Goal: Information Seeking & Learning: Understand process/instructions

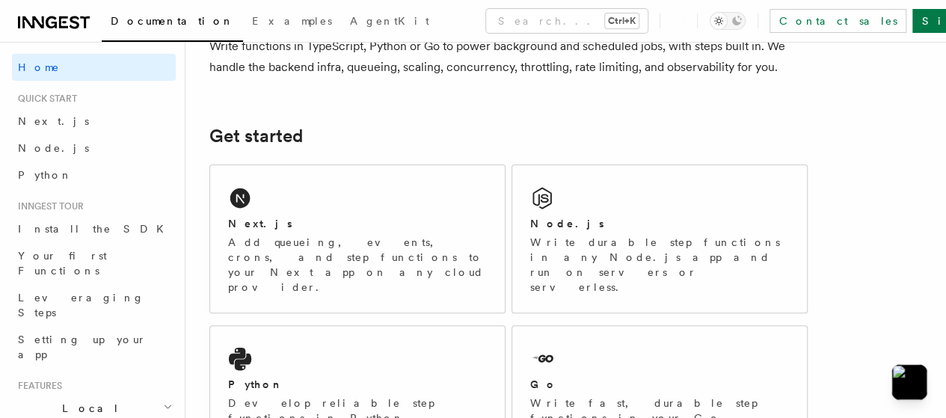
scroll to position [150, 0]
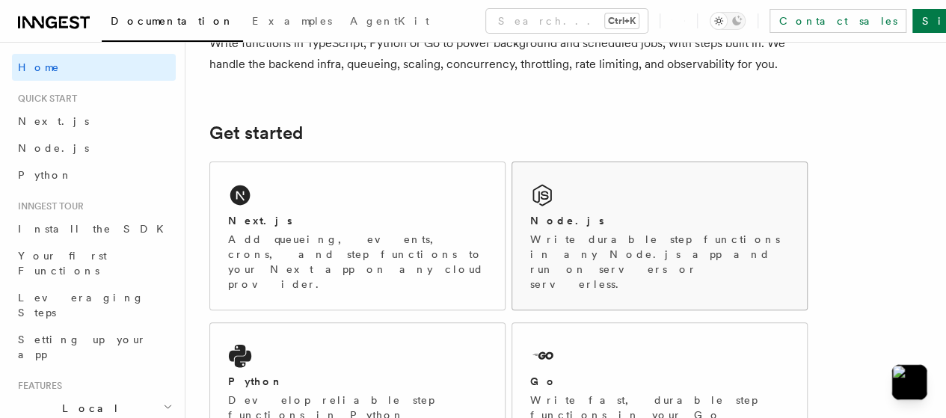
click at [569, 219] on div "Node.js Write durable step functions in any Node.js app and run on servers or s…" at bounding box center [659, 235] width 295 height 147
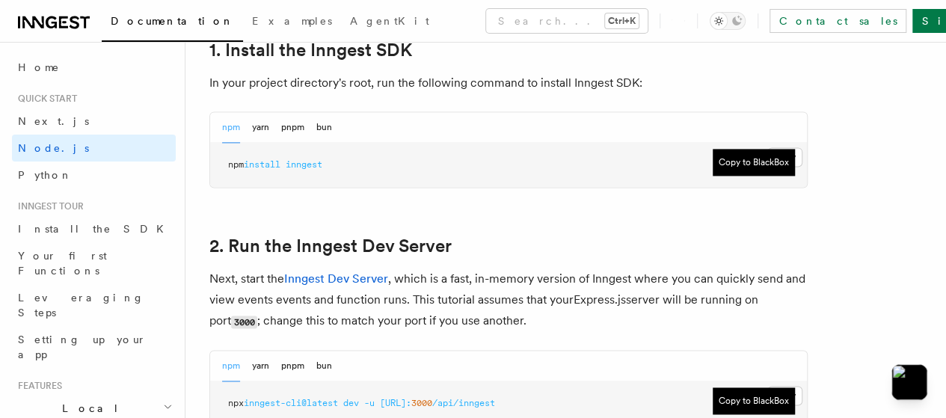
scroll to position [997, 0]
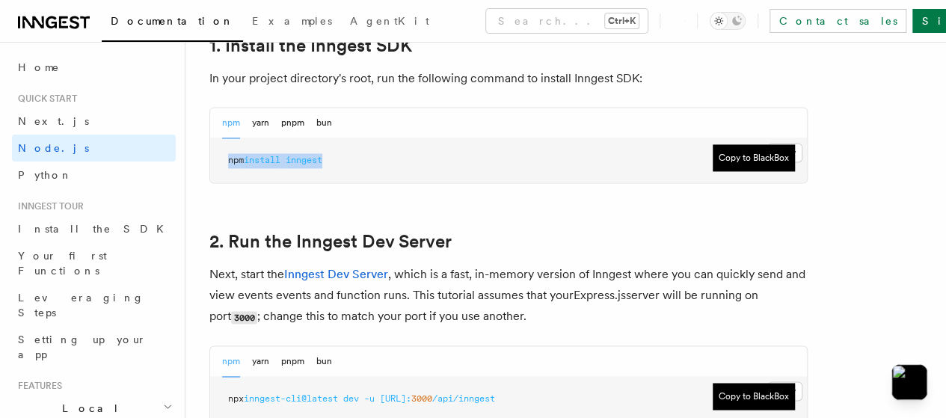
drag, startPoint x: 344, startPoint y: 176, endPoint x: 223, endPoint y: 183, distance: 121.4
click at [223, 183] on pre "npm install inngest" at bounding box center [508, 160] width 597 height 45
copy span "npm install inngest"
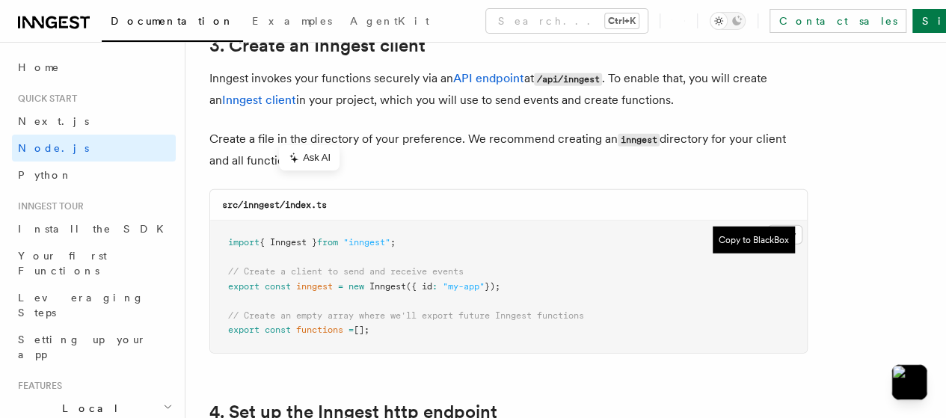
scroll to position [1919, 0]
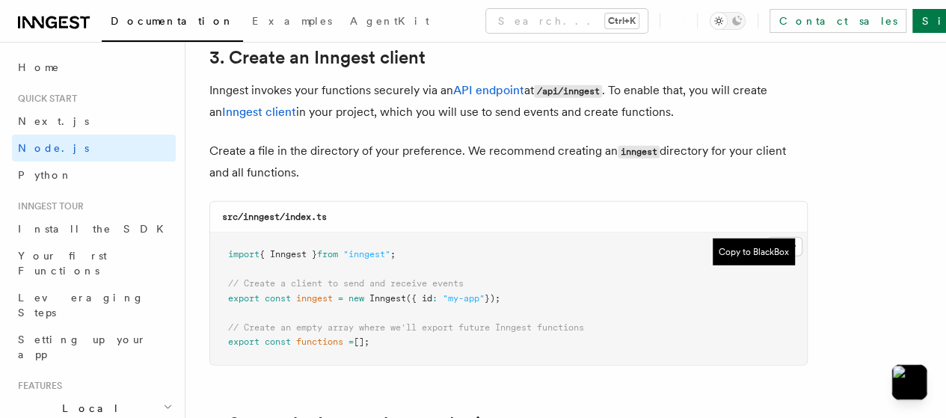
drag, startPoint x: 375, startPoint y: 329, endPoint x: 221, endPoint y: 230, distance: 182.8
click at [221, 233] on pre "import { Inngest } from "inngest" ; // Create a client to send and receive even…" at bounding box center [508, 299] width 597 height 132
copy code "import { Inngest } from "inngest" ; // Create a client to send and receive even…"
click at [350, 202] on div "src/inngest/index.ts" at bounding box center [508, 217] width 597 height 31
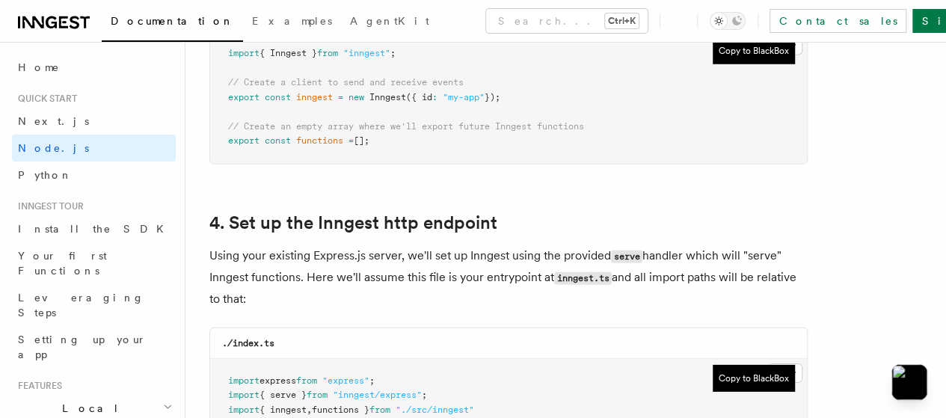
scroll to position [2132, 0]
